Goal: Task Accomplishment & Management: Use online tool/utility

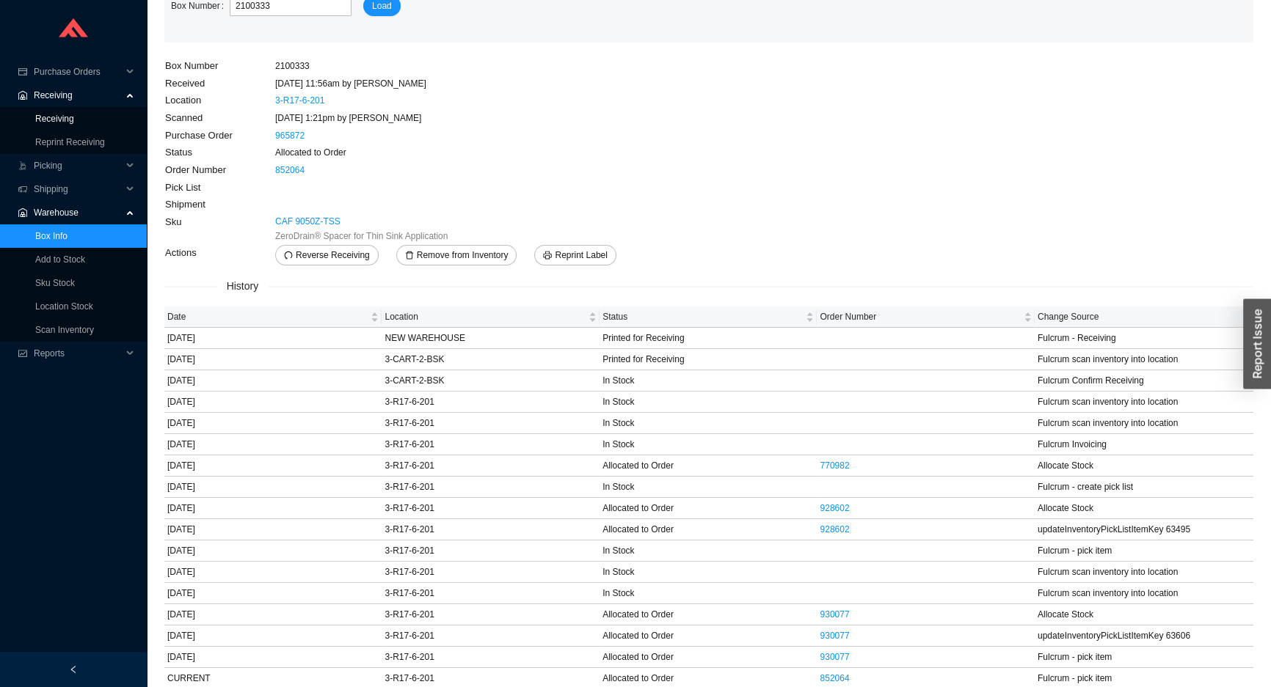
click at [43, 124] on link "Receiving" at bounding box center [54, 119] width 39 height 10
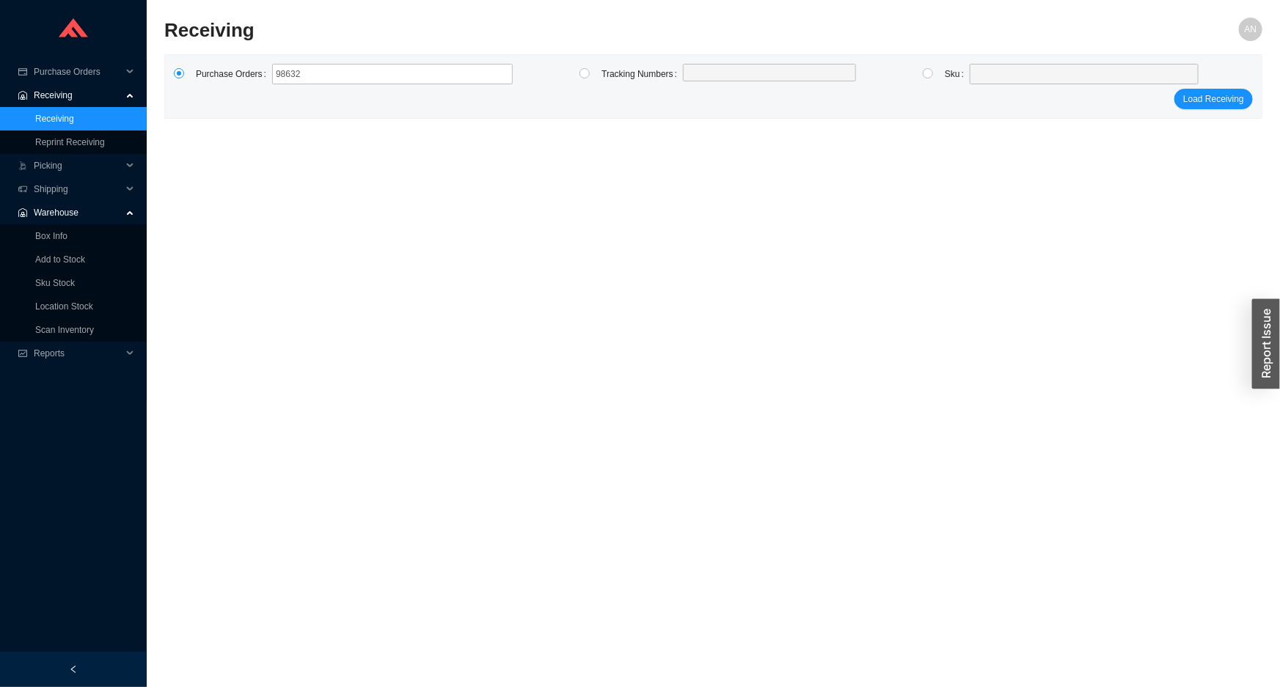
type input "986326"
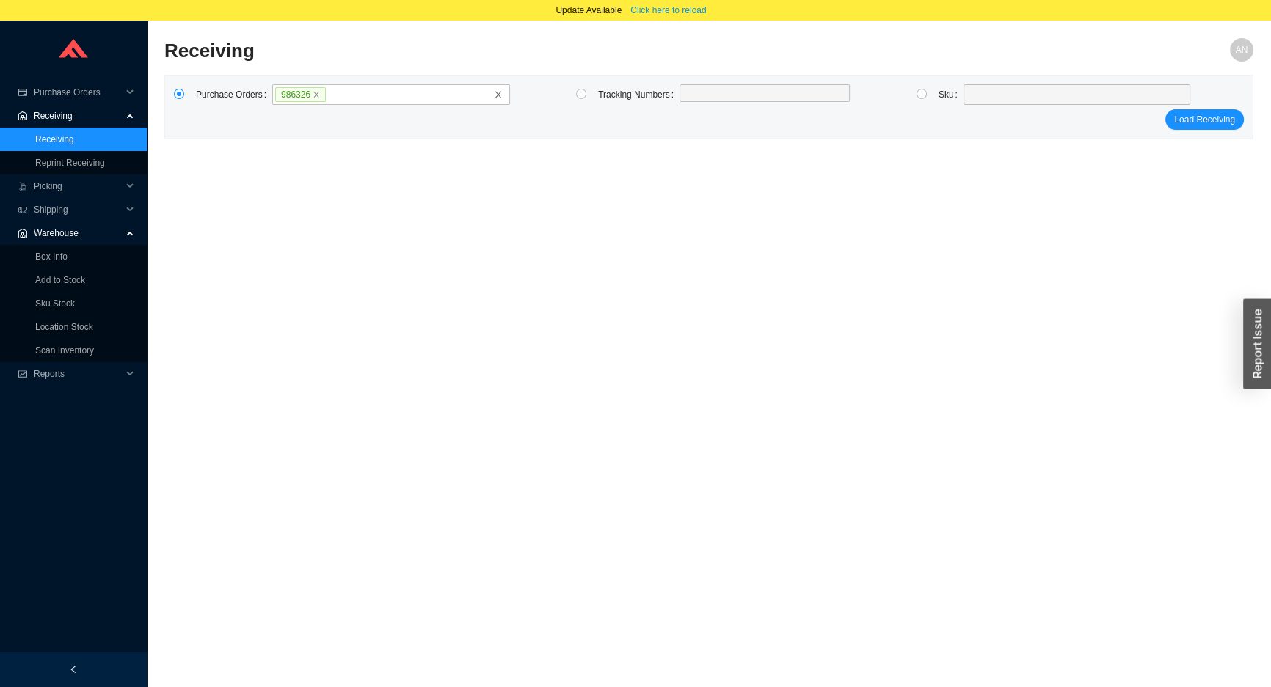
click button "Load Receiving" at bounding box center [1204, 119] width 78 height 21
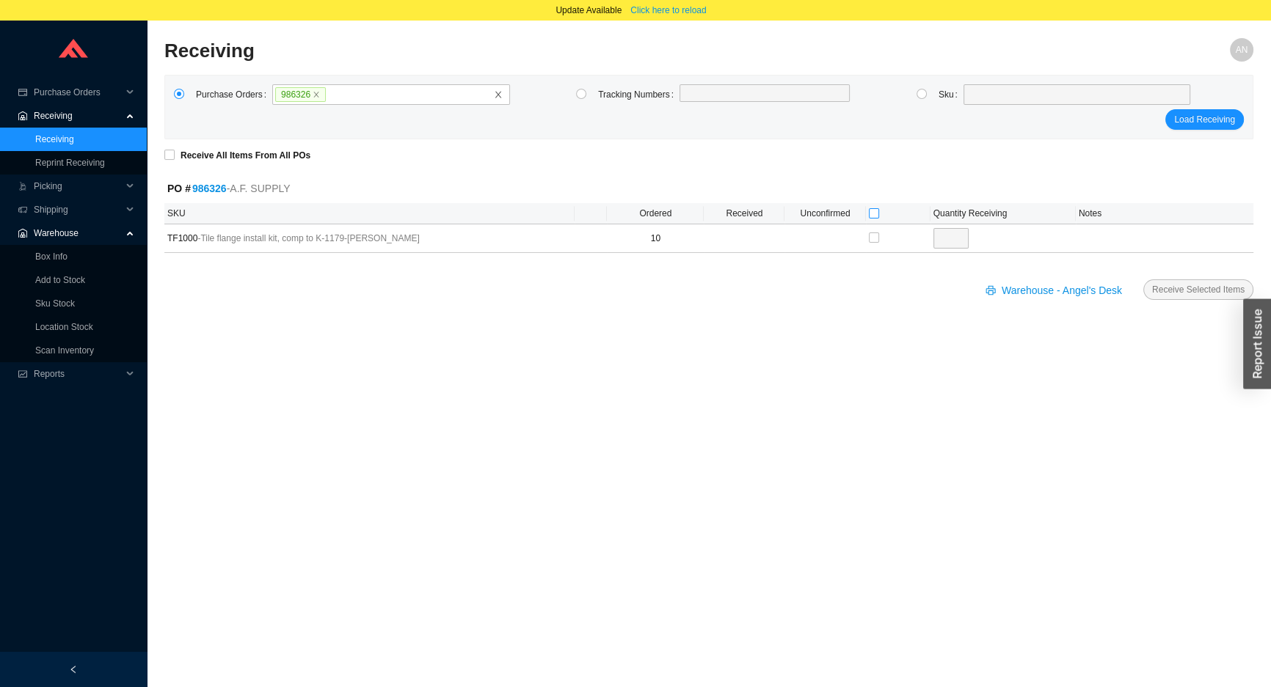
drag, startPoint x: 872, startPoint y: 213, endPoint x: 943, endPoint y: 241, distance: 75.7
click at [877, 215] on input "checkbox" at bounding box center [874, 213] width 10 height 10
checkbox input "true"
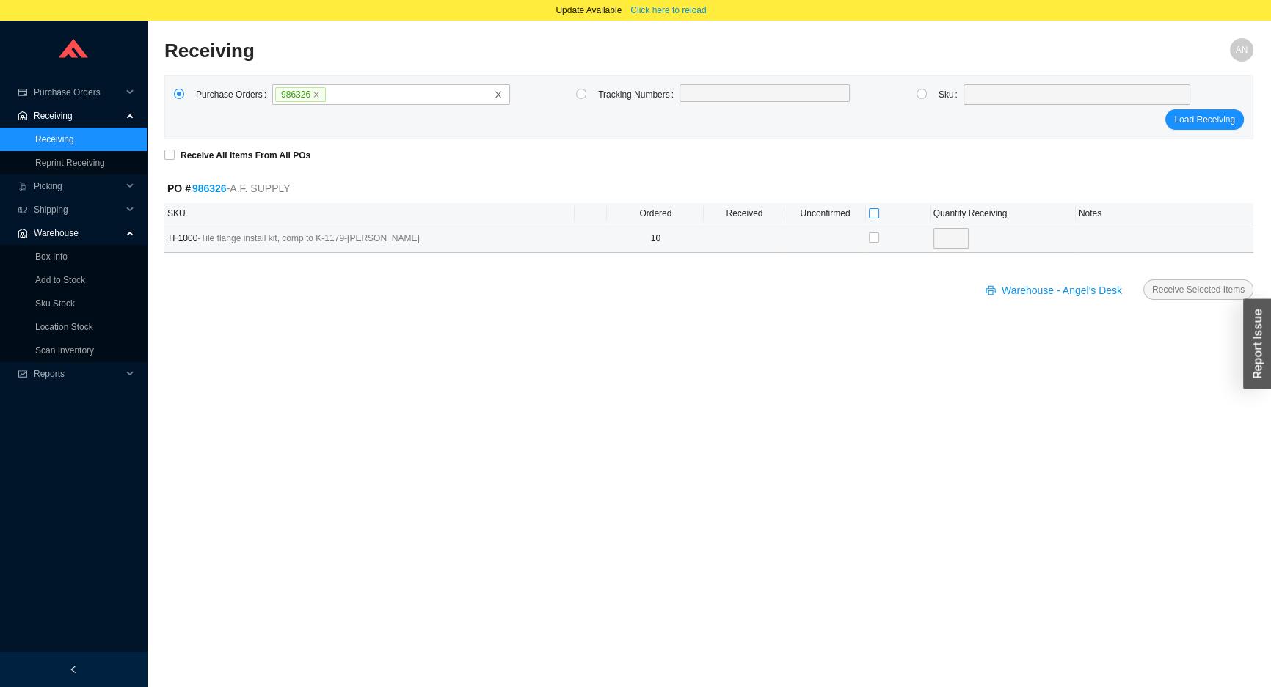
type input "10"
click at [1219, 280] on button "Receive Selected Items" at bounding box center [1198, 290] width 110 height 21
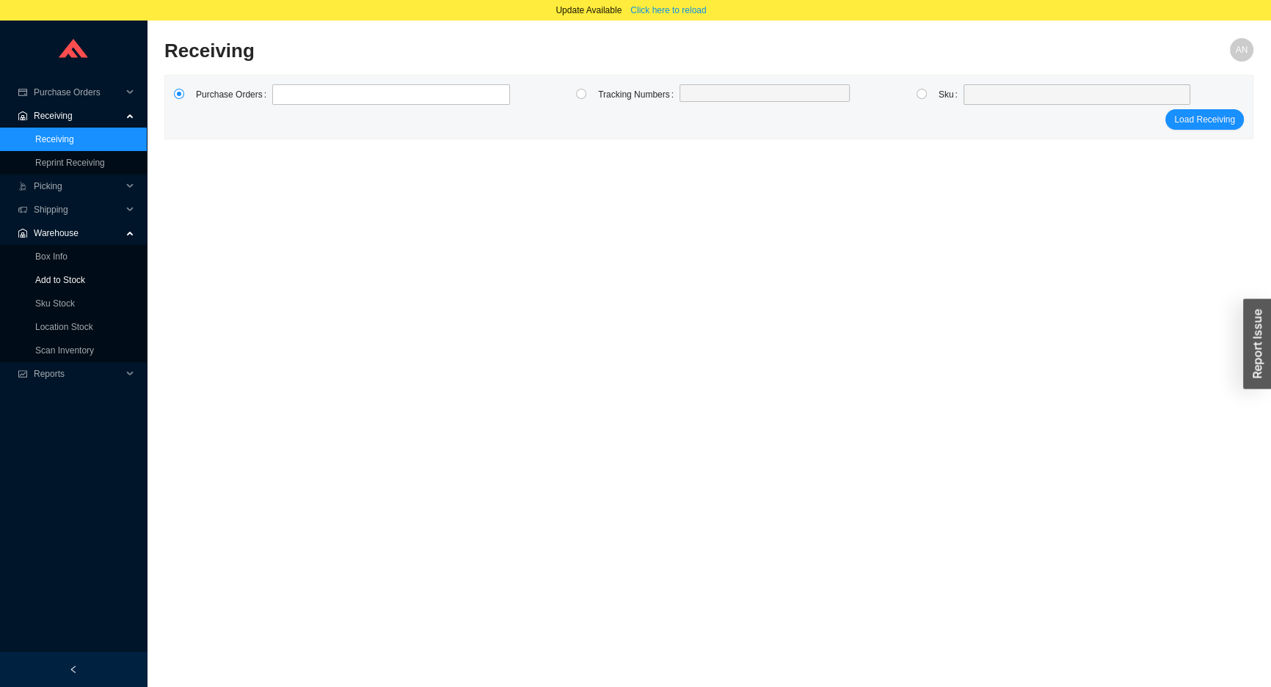
click at [80, 283] on link "Add to Stock" at bounding box center [60, 280] width 50 height 10
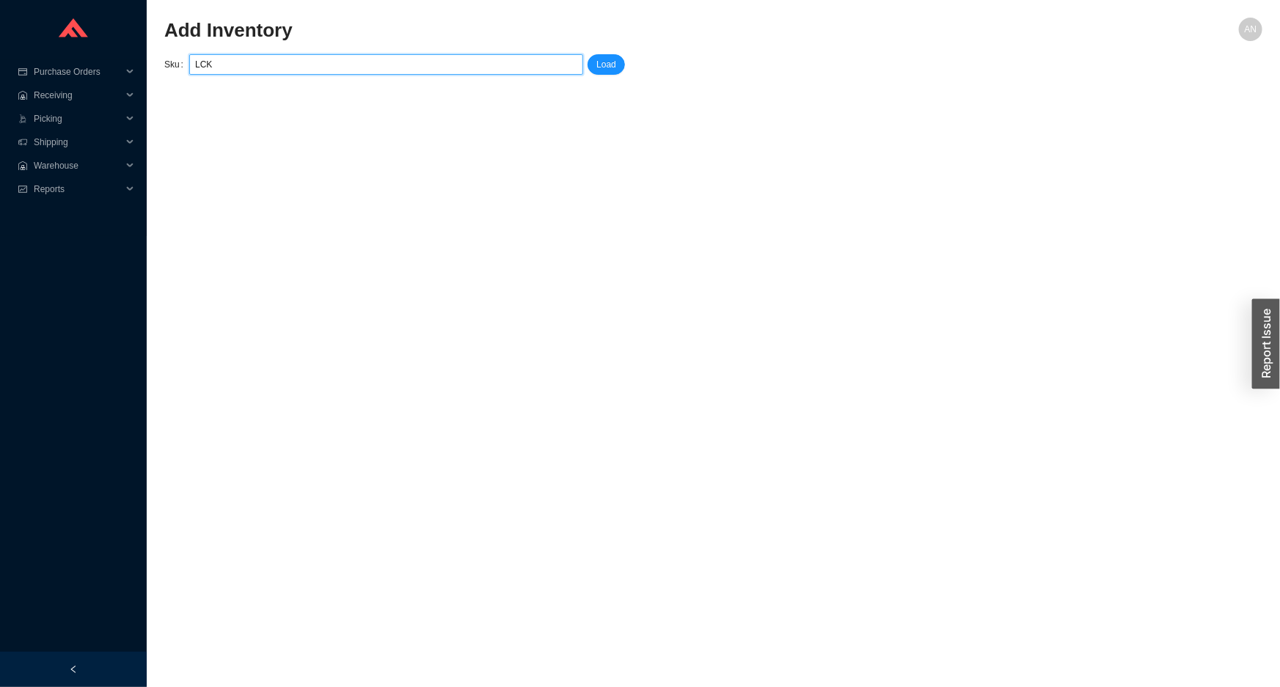
type input "LCK"
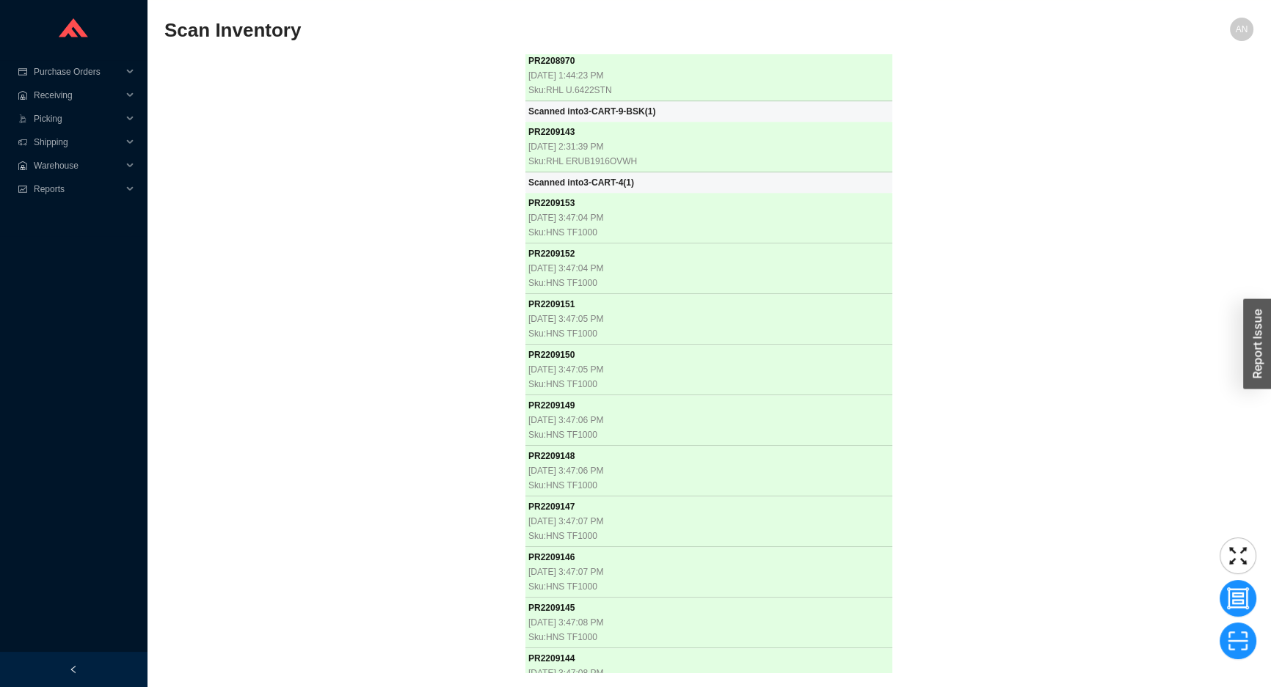
scroll to position [36622, 0]
